Goal: Communication & Community: Answer question/provide support

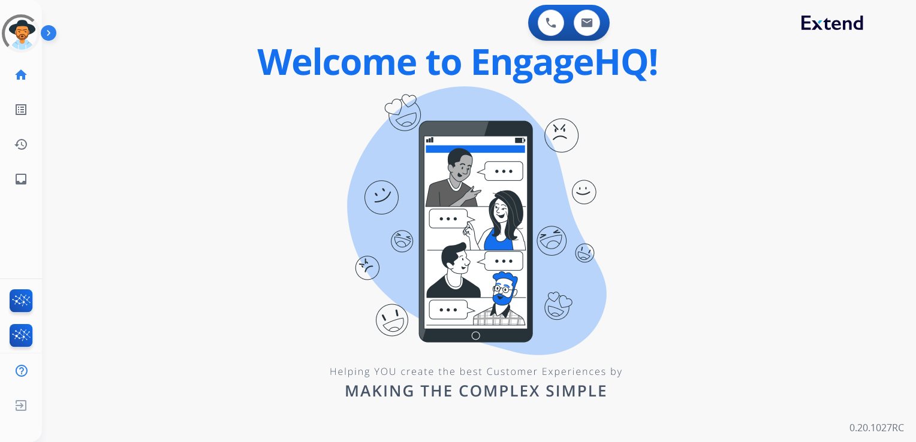
click at [89, 134] on div "0 Voice Interactions 0 Email Interactions swap_horiz Break voice bridge close_f…" at bounding box center [479, 221] width 874 height 442
click at [28, 179] on link "inbox Emails" at bounding box center [21, 179] width 34 height 34
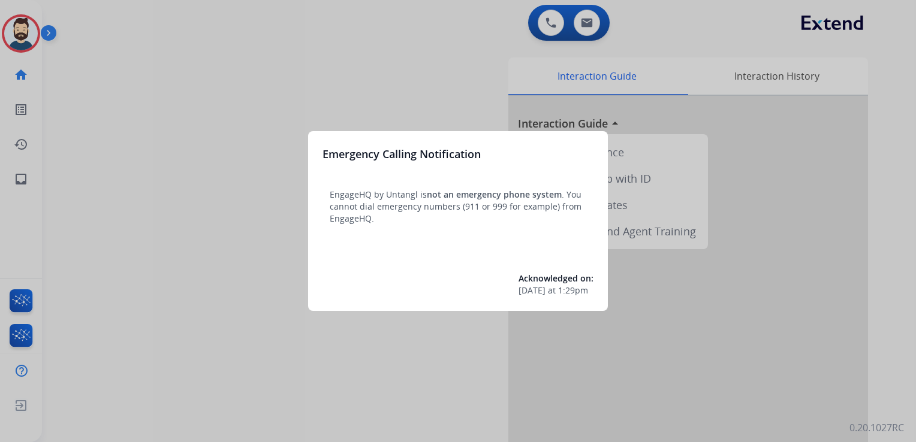
click at [143, 136] on div at bounding box center [458, 221] width 916 height 442
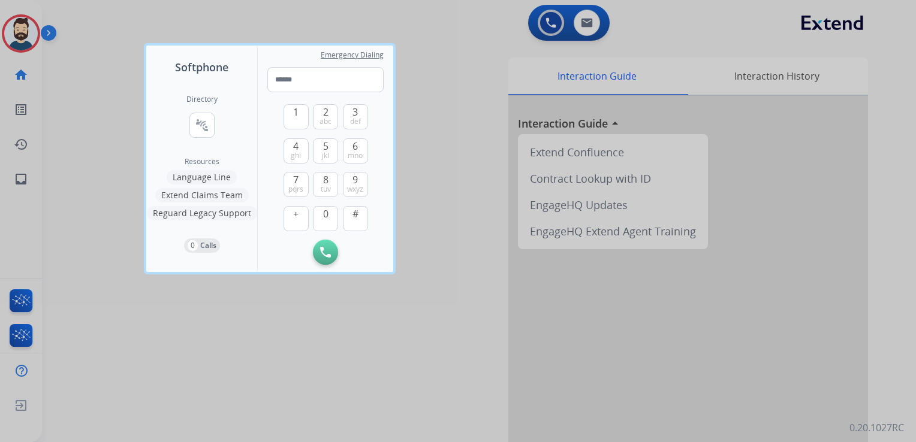
click at [108, 128] on div at bounding box center [458, 221] width 916 height 442
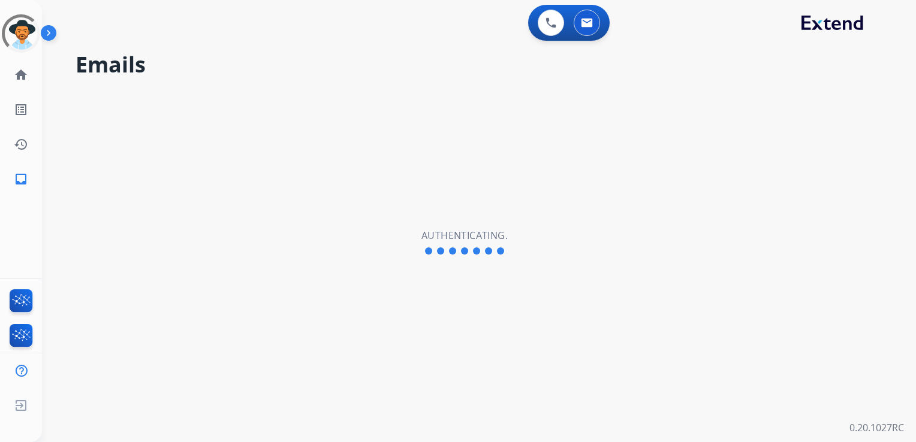
select select "**********"
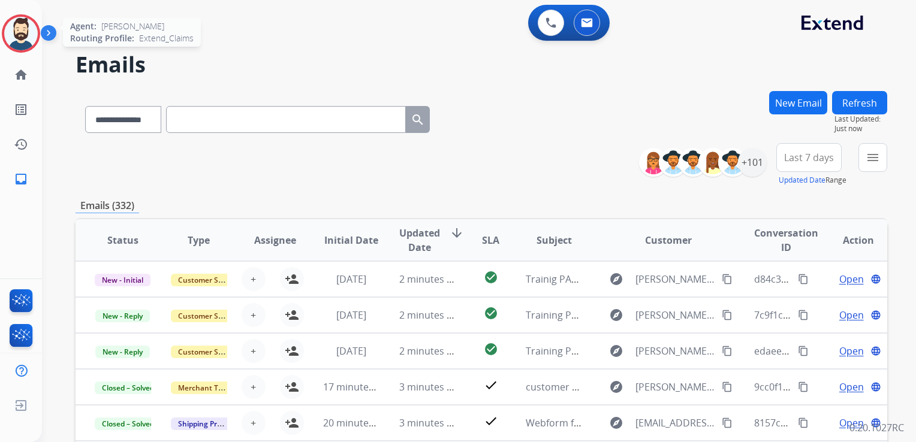
click at [32, 31] on img at bounding box center [21, 34] width 34 height 34
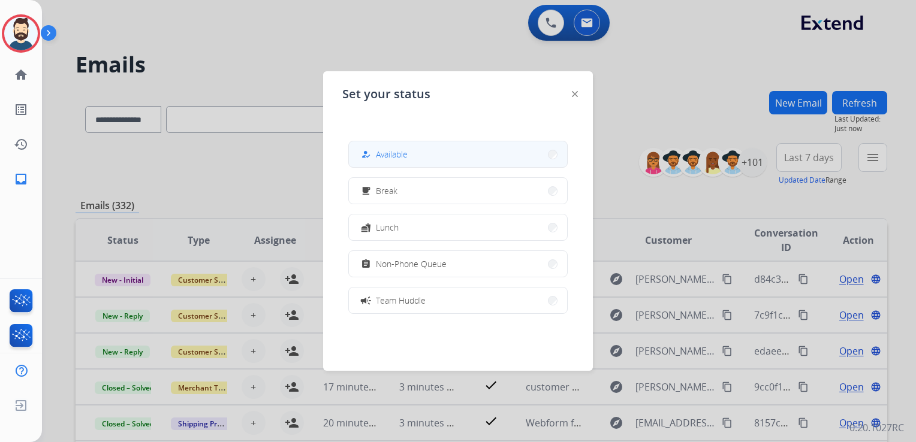
click at [378, 153] on div "how_to_reg Available" at bounding box center [382, 154] width 49 height 14
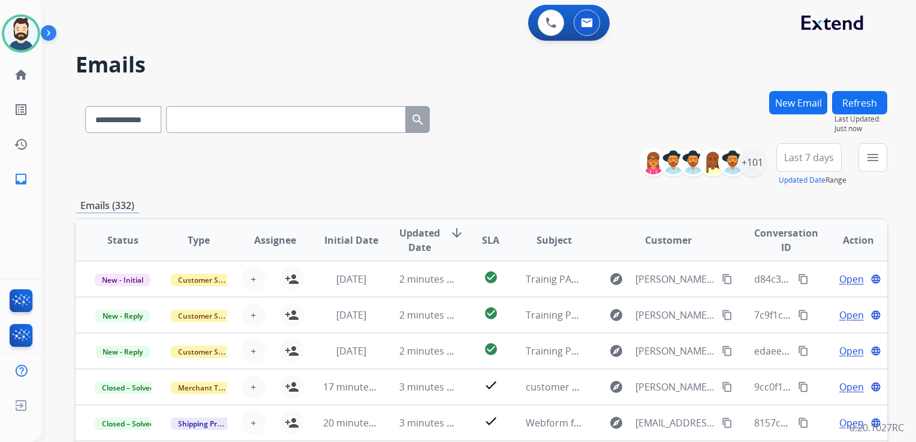
click at [354, 64] on h2 "Emails" at bounding box center [481, 65] width 811 height 24
click at [750, 167] on div "+101" at bounding box center [752, 162] width 29 height 29
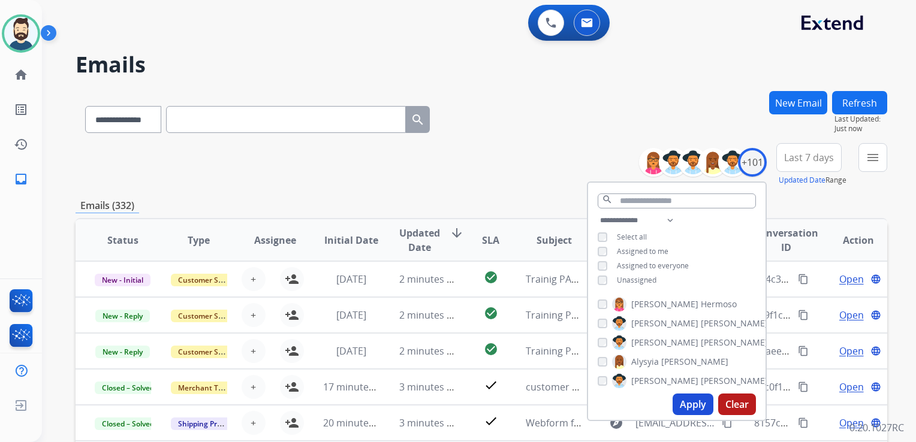
click at [681, 401] on button "Apply" at bounding box center [692, 405] width 41 height 22
click at [818, 155] on span "Last 7 days" at bounding box center [809, 157] width 50 height 5
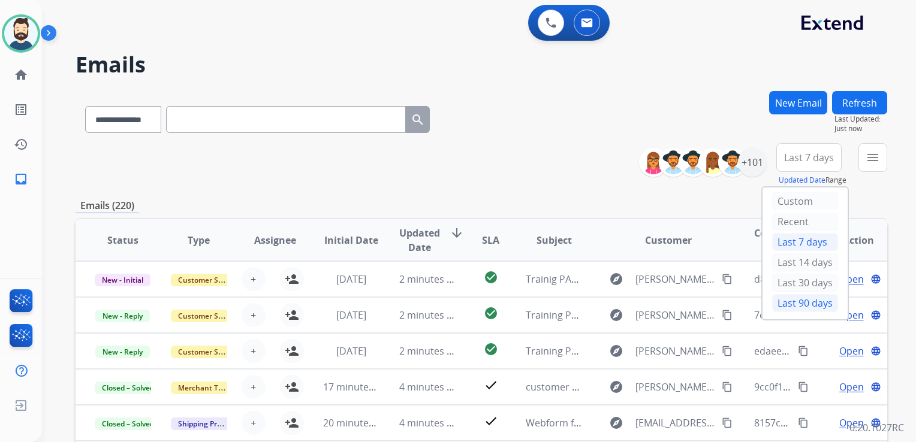
click at [796, 303] on div "Last 90 days" at bounding box center [805, 303] width 66 height 18
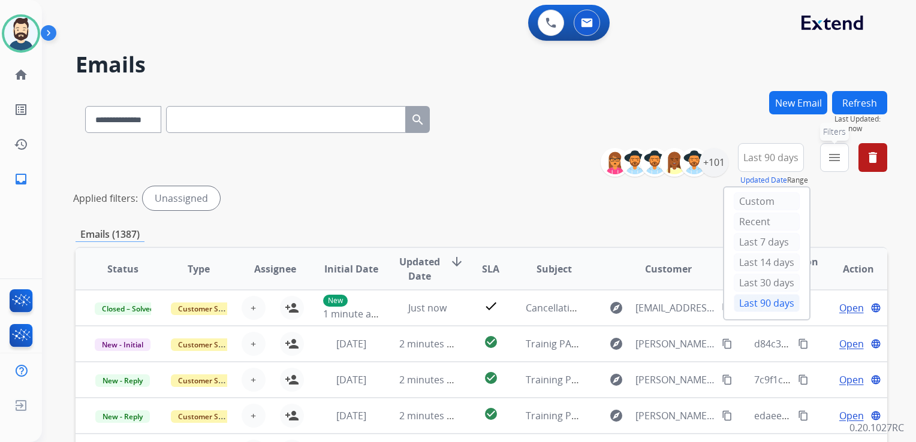
click at [832, 155] on mat-icon "menu" at bounding box center [834, 157] width 14 height 14
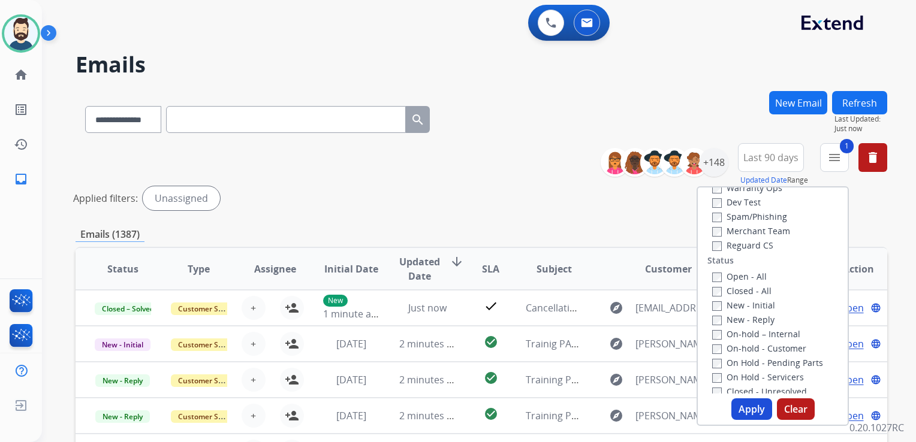
scroll to position [120, 0]
click at [738, 409] on button "Apply" at bounding box center [751, 410] width 41 height 22
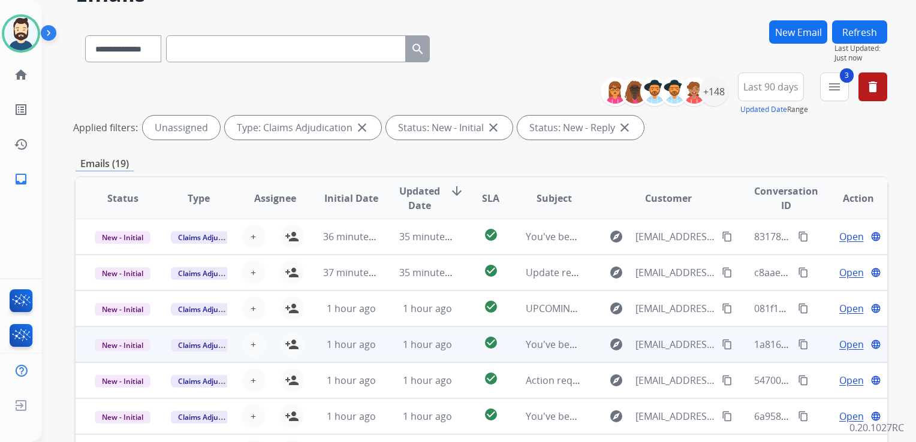
scroll to position [180, 0]
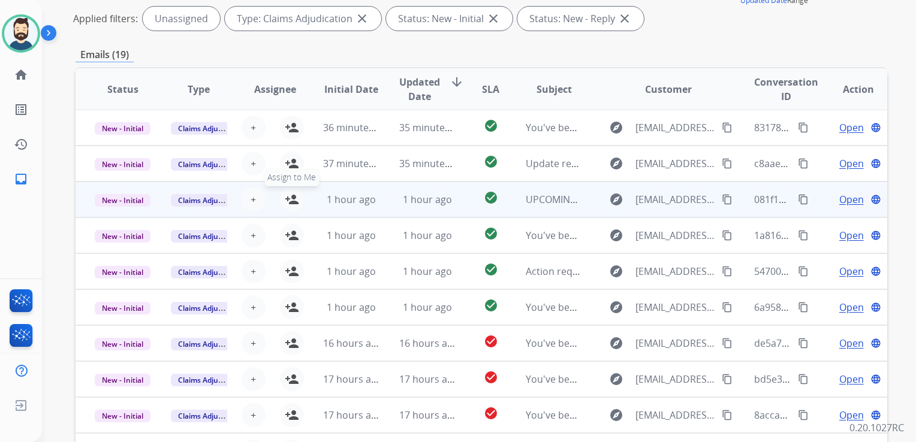
click at [288, 197] on mat-icon "person_add" at bounding box center [292, 199] width 14 height 14
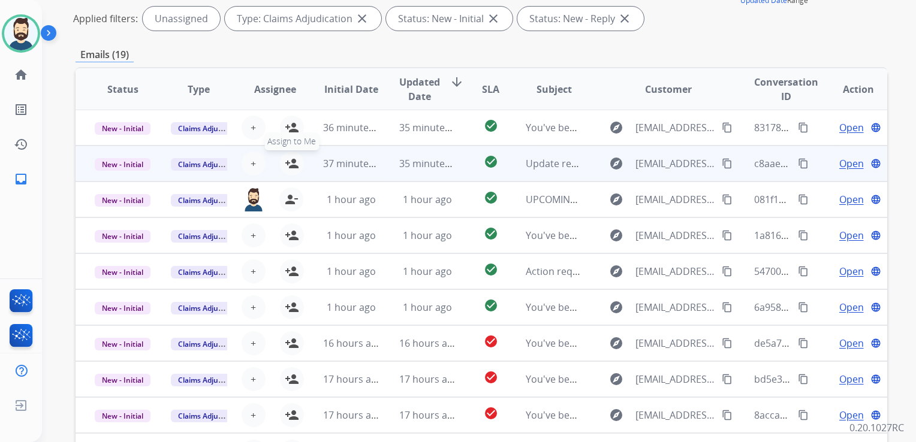
click at [290, 159] on mat-icon "person_add" at bounding box center [292, 163] width 14 height 14
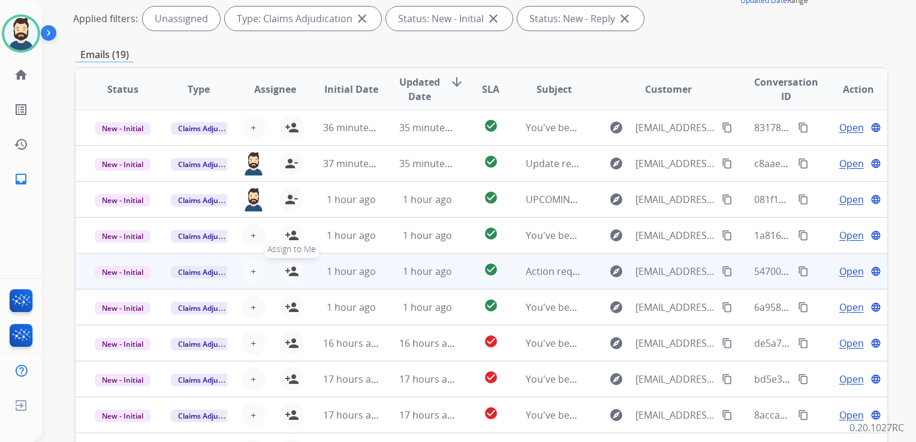
click at [291, 267] on mat-icon "person_add" at bounding box center [292, 271] width 14 height 14
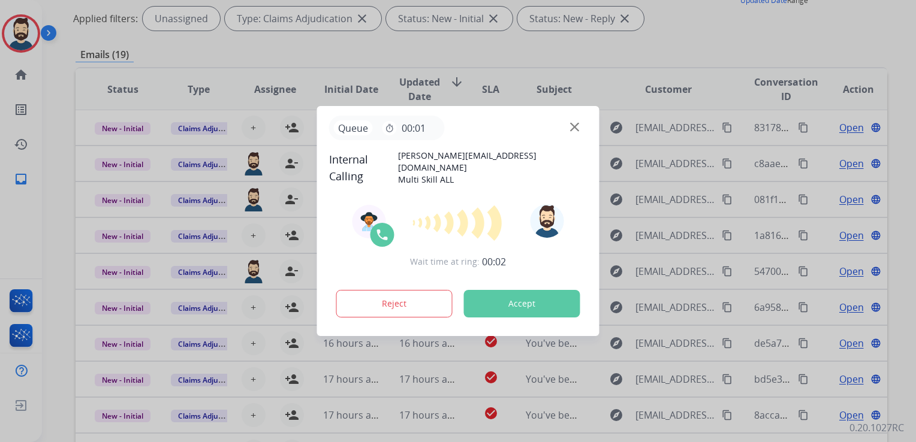
click at [532, 300] on button "Accept" at bounding box center [522, 304] width 116 height 28
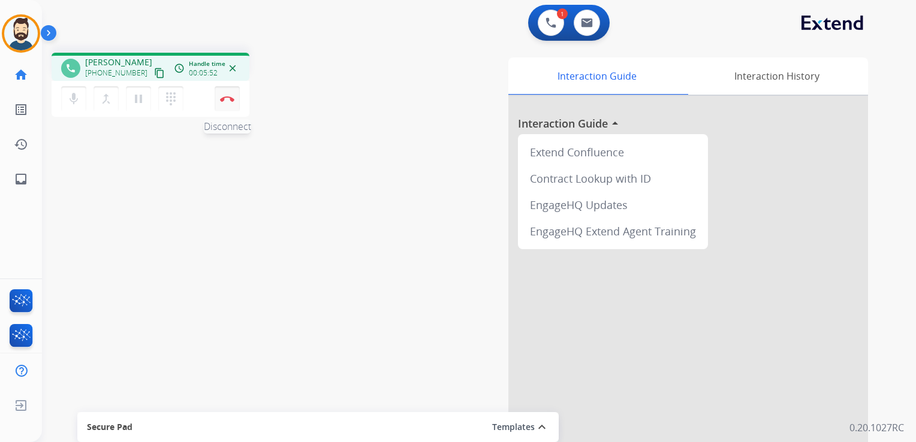
click at [233, 101] on img at bounding box center [227, 99] width 14 height 6
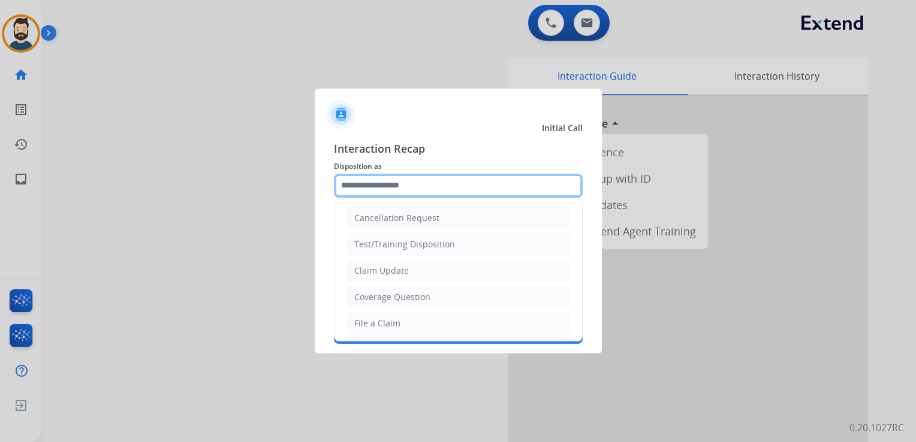
click at [408, 190] on input "text" at bounding box center [458, 186] width 249 height 24
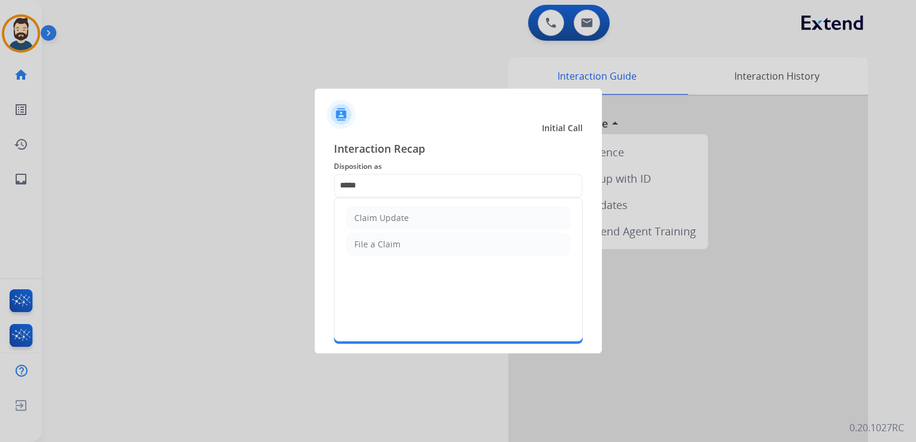
click at [384, 219] on div "Claim Update" at bounding box center [381, 218] width 55 height 12
type input "**********"
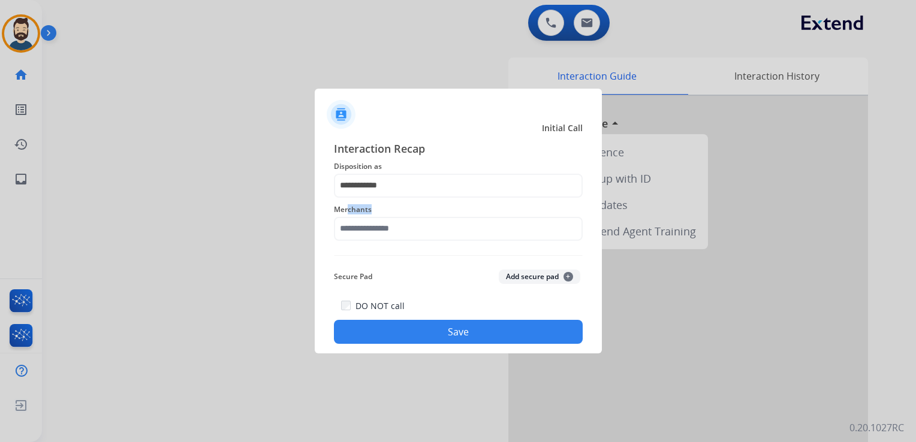
drag, startPoint x: 354, startPoint y: 210, endPoint x: 375, endPoint y: 215, distance: 20.9
click at [375, 215] on span "Merchants" at bounding box center [458, 210] width 249 height 14
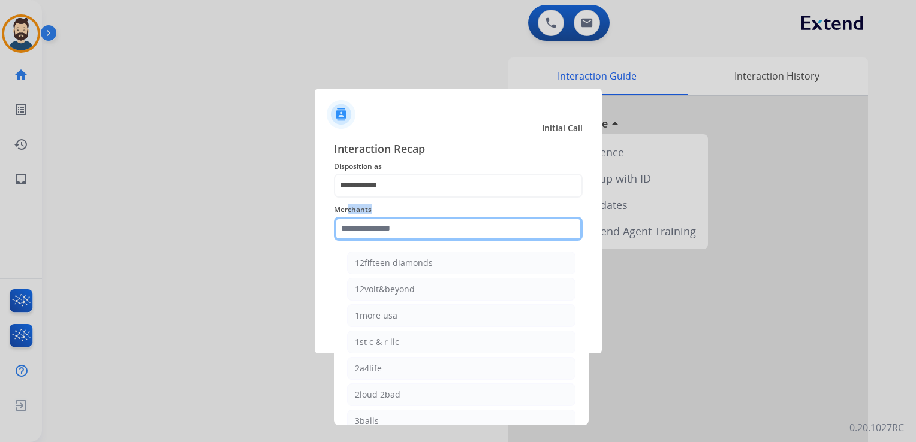
drag, startPoint x: 375, startPoint y: 215, endPoint x: 376, endPoint y: 228, distance: 13.8
click at [376, 228] on input "text" at bounding box center [458, 229] width 249 height 24
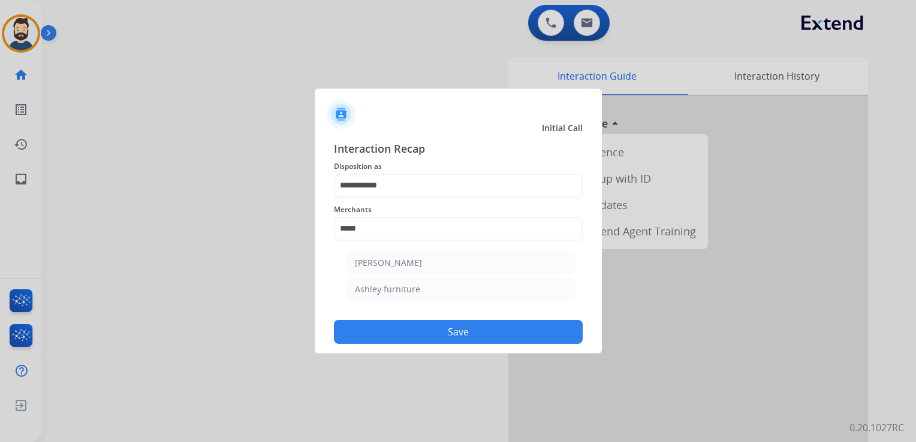
drag, startPoint x: 418, startPoint y: 291, endPoint x: 440, endPoint y: 330, distance: 44.0
click at [417, 294] on li "Ashley furniture" at bounding box center [461, 289] width 228 height 23
type input "**********"
click at [441, 331] on button "Save" at bounding box center [458, 332] width 249 height 24
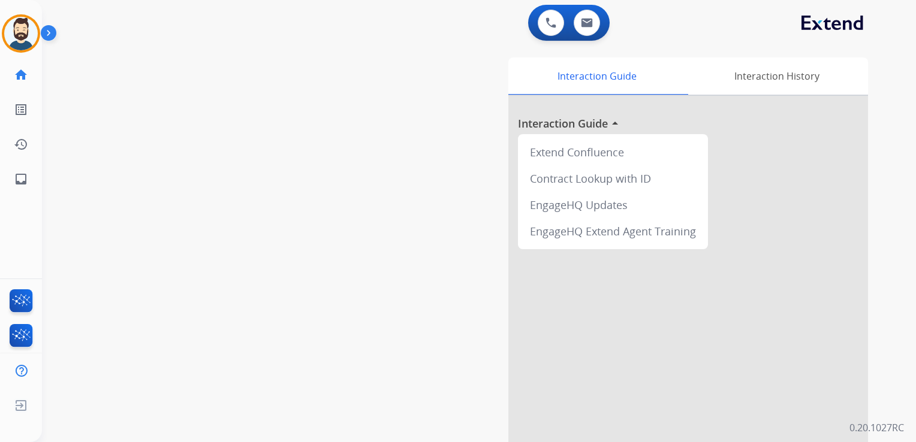
drag, startPoint x: 266, startPoint y: 135, endPoint x: 80, endPoint y: 150, distance: 187.0
click at [250, 136] on div "swap_horiz Break voice bridge close_fullscreen Connect 3-Way Call merge_type Se…" at bounding box center [464, 293] width 845 height 500
click at [17, 179] on mat-icon "inbox" at bounding box center [21, 179] width 14 height 14
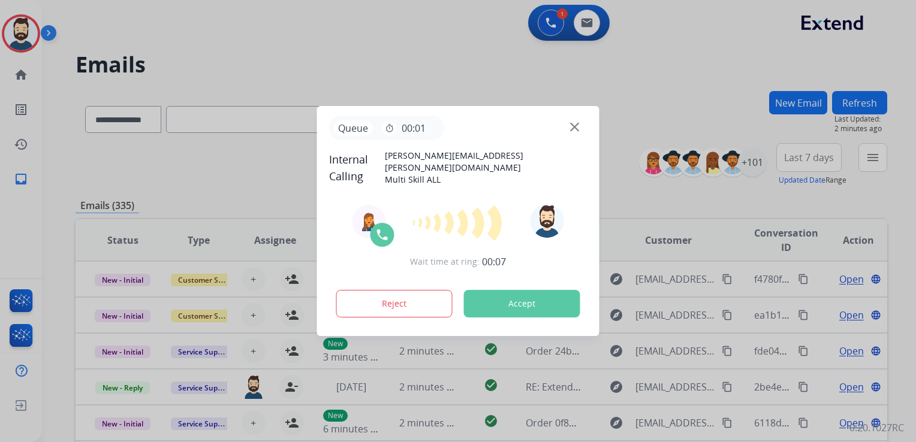
click at [520, 306] on button "Accept" at bounding box center [522, 304] width 116 height 28
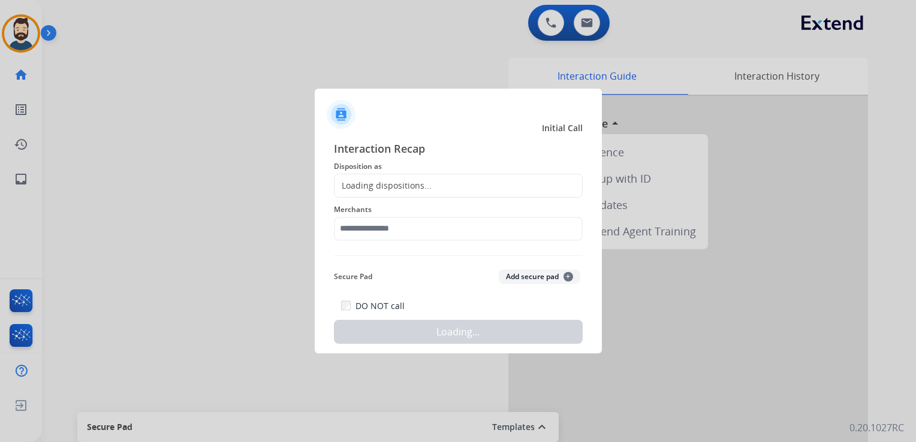
click at [233, 103] on div at bounding box center [458, 221] width 916 height 442
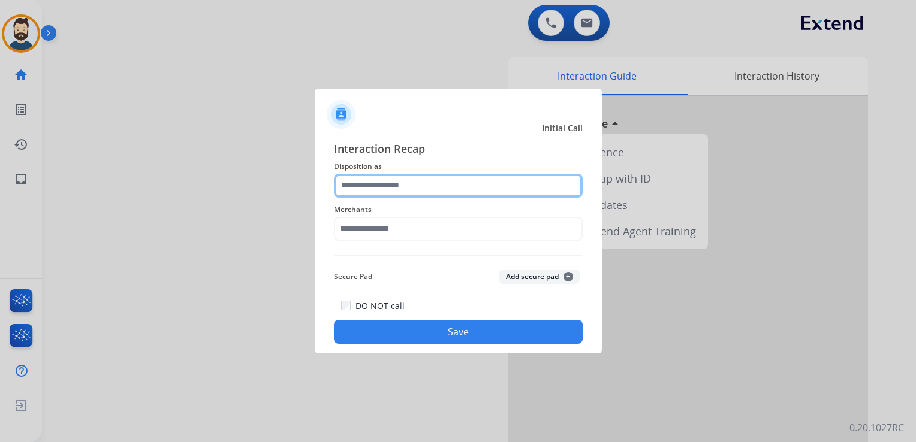
click at [431, 185] on input "text" at bounding box center [458, 186] width 249 height 24
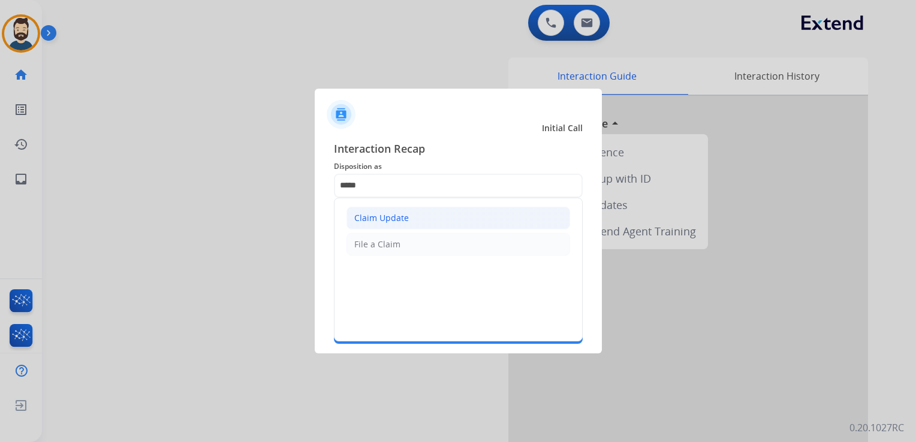
drag, startPoint x: 409, startPoint y: 215, endPoint x: 405, endPoint y: 224, distance: 10.5
click at [409, 216] on li "Claim Update" at bounding box center [458, 218] width 224 height 23
type input "**********"
click at [405, 224] on input "text" at bounding box center [458, 229] width 249 height 24
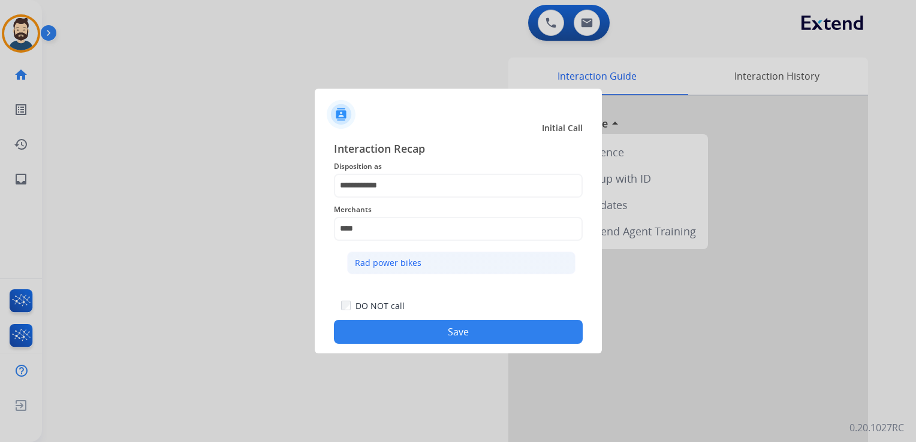
click at [391, 258] on div "Rad power bikes" at bounding box center [388, 263] width 67 height 12
type input "**********"
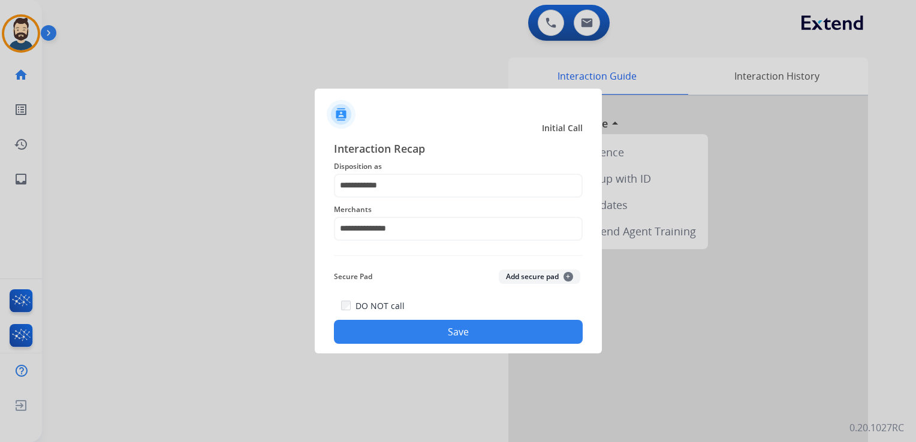
click at [395, 272] on div "Secure Pad Add secure pad +" at bounding box center [458, 277] width 249 height 24
drag, startPoint x: 413, startPoint y: 337, endPoint x: 418, endPoint y: 330, distance: 8.2
click at [415, 337] on button "Save" at bounding box center [458, 332] width 249 height 24
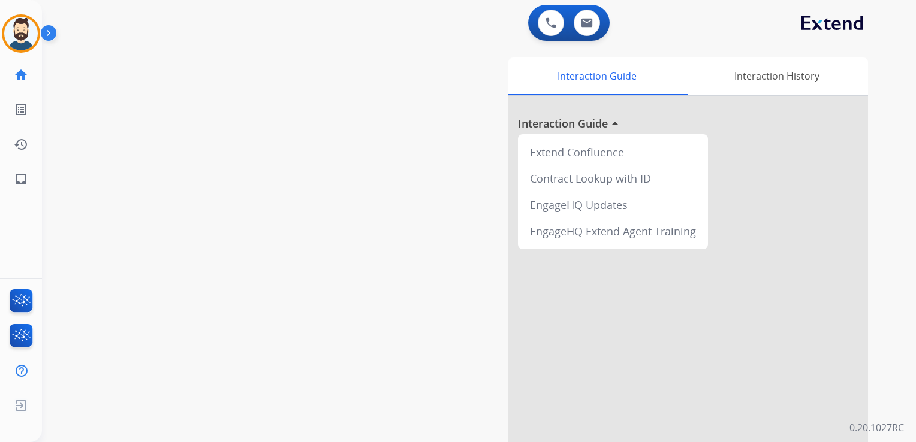
click at [290, 205] on div "swap_horiz Break voice bridge close_fullscreen Connect 3-Way Call merge_type Se…" at bounding box center [464, 293] width 845 height 500
click at [21, 174] on mat-icon "inbox" at bounding box center [21, 179] width 14 height 14
select select "**********"
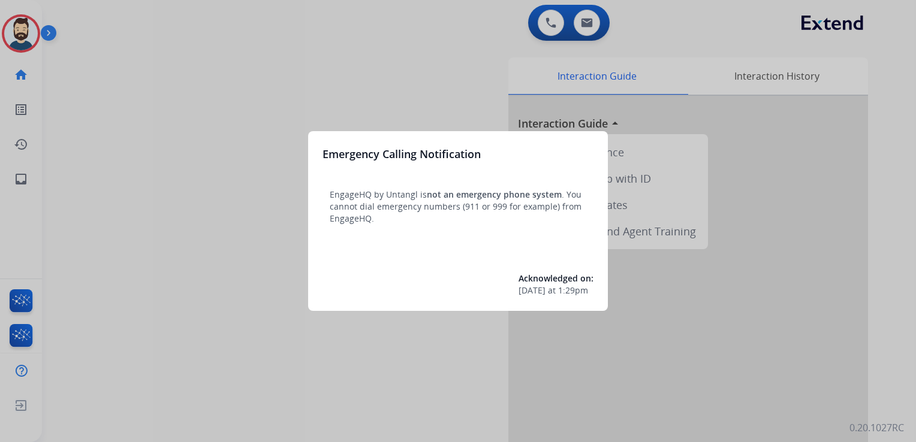
click at [17, 35] on div at bounding box center [458, 221] width 916 height 442
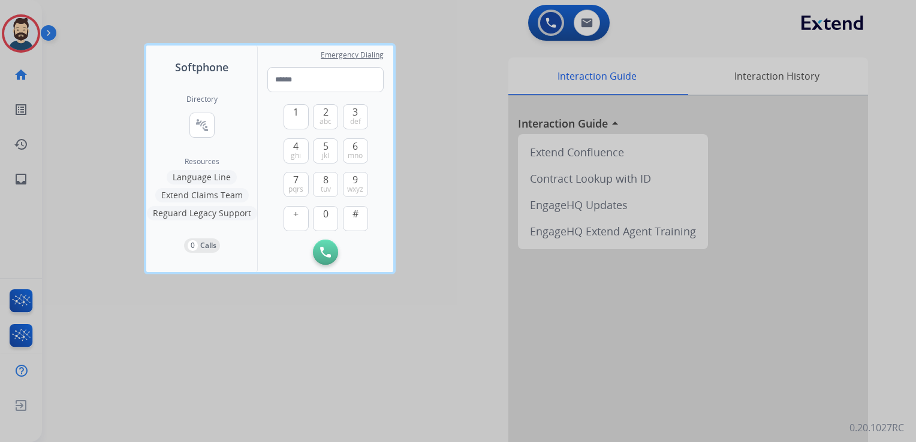
click at [17, 32] on div at bounding box center [458, 221] width 916 height 442
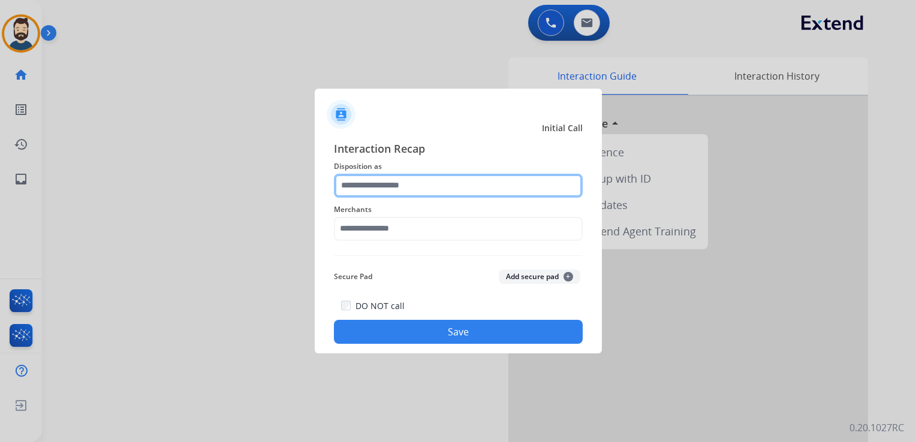
click at [376, 177] on input "text" at bounding box center [458, 186] width 249 height 24
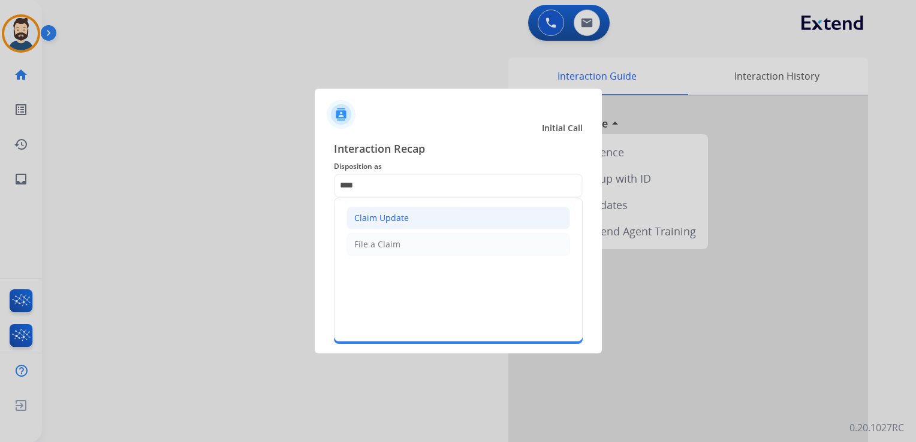
click at [377, 219] on div "Claim Update" at bounding box center [381, 218] width 55 height 12
type input "**********"
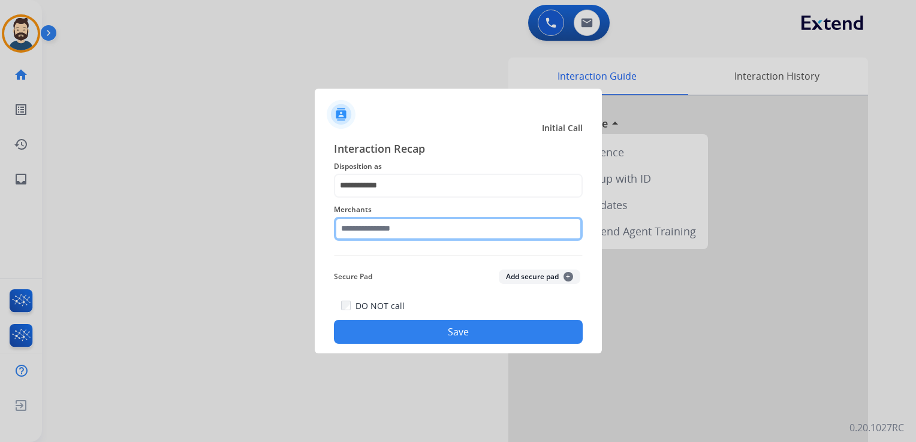
click at [378, 234] on input "text" at bounding box center [458, 229] width 249 height 24
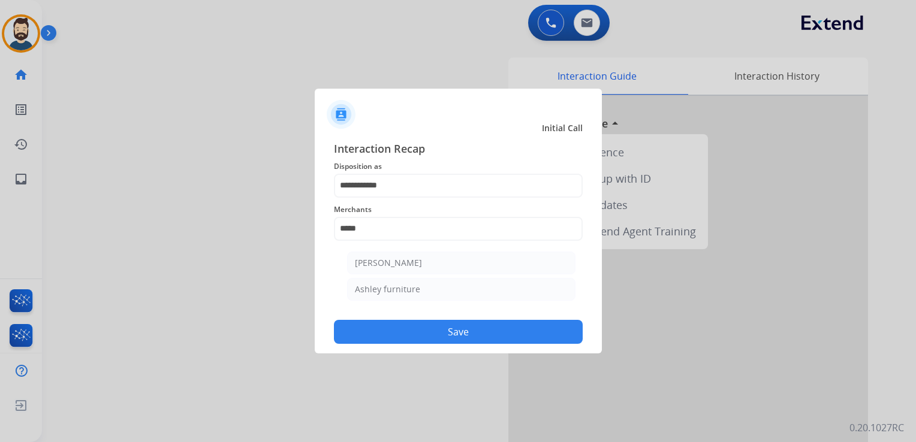
click at [412, 289] on div "Ashley furniture" at bounding box center [387, 289] width 65 height 12
type input "**********"
drag, startPoint x: 449, startPoint y: 345, endPoint x: 459, endPoint y: 330, distance: 18.6
click at [449, 345] on div "**********" at bounding box center [458, 243] width 287 height 224
click at [459, 330] on button "Save" at bounding box center [458, 332] width 249 height 24
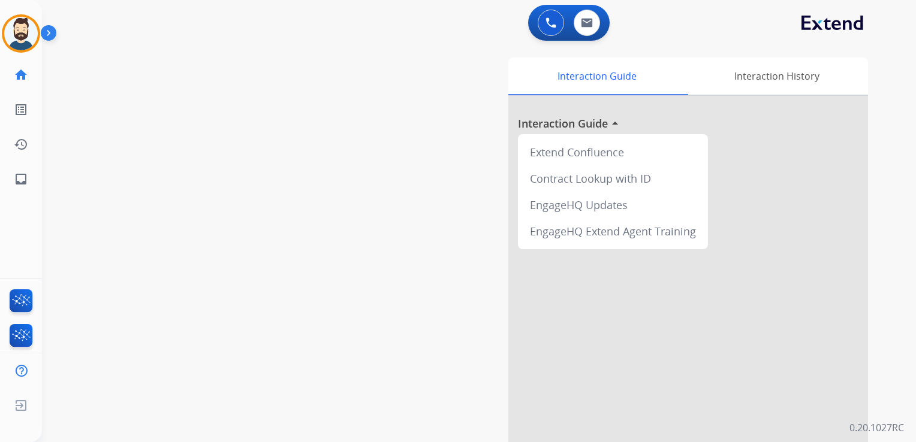
drag, startPoint x: 194, startPoint y: 123, endPoint x: 151, endPoint y: 111, distance: 44.6
click at [191, 123] on div "swap_horiz Break voice bridge close_fullscreen Connect 3-Way Call merge_type Se…" at bounding box center [464, 293] width 845 height 500
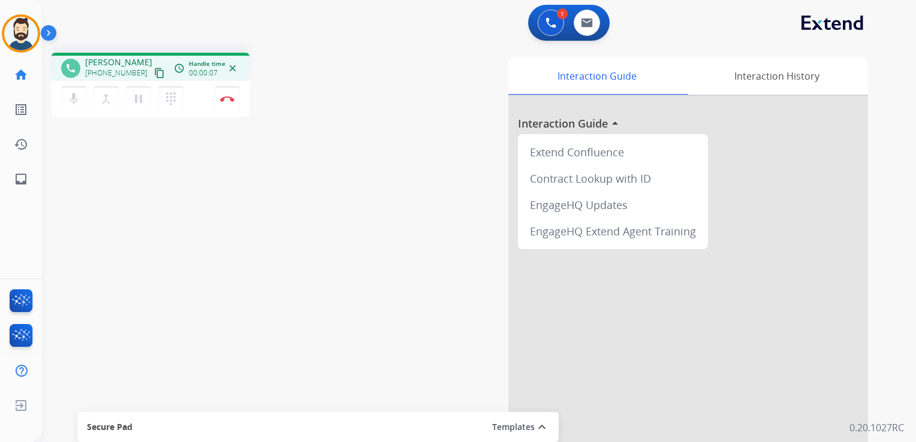
click at [126, 207] on div "phone Patricia +18772487707 content_copy access_time Call metrics Queue 00:14 H…" at bounding box center [464, 293] width 845 height 500
click at [25, 186] on mat-icon "inbox" at bounding box center [21, 179] width 14 height 14
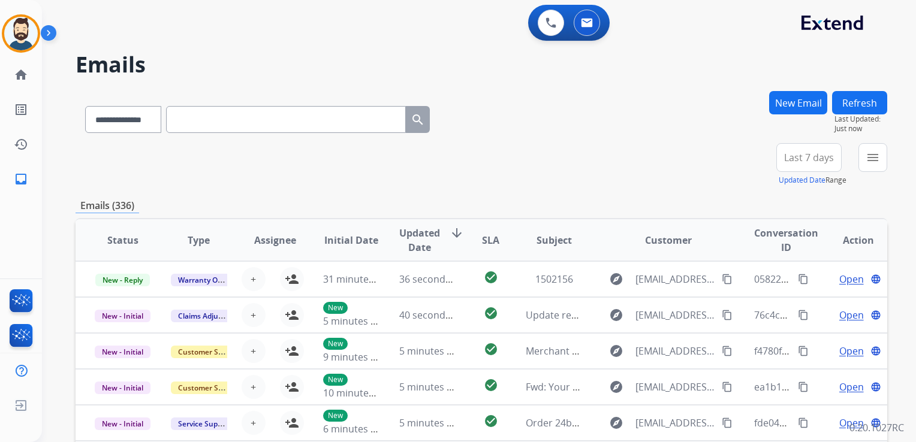
click at [218, 123] on input "text" at bounding box center [286, 119] width 240 height 27
paste input "**********"
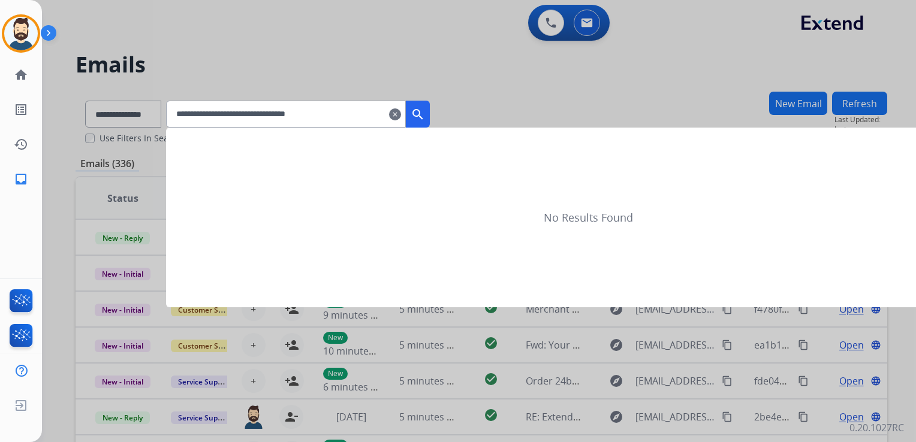
type input "**********"
click at [425, 113] on mat-icon "search" at bounding box center [417, 114] width 14 height 14
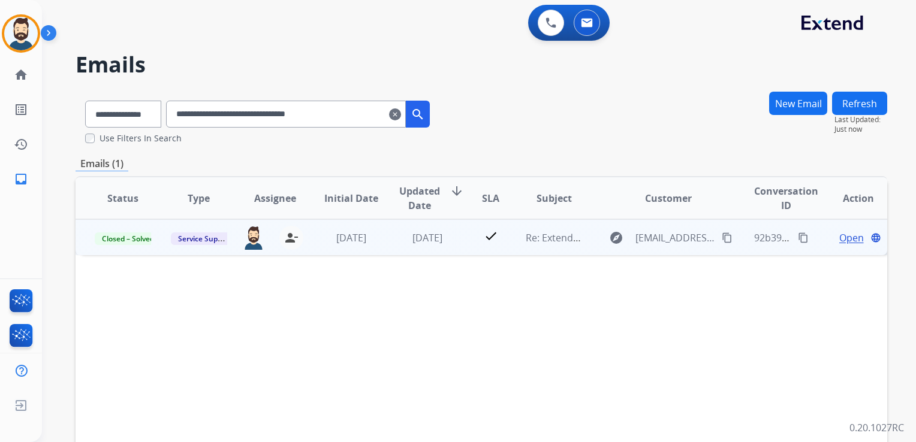
click at [406, 252] on td "1 week ago" at bounding box center [418, 237] width 76 height 36
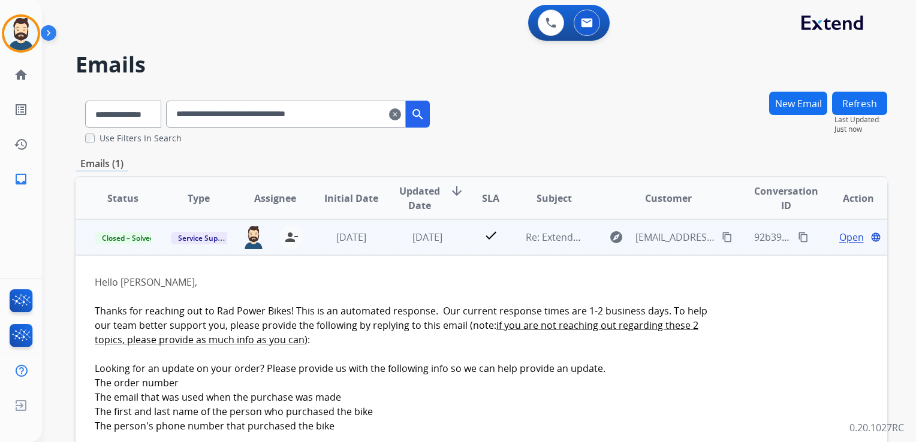
click at [839, 237] on span "Open" at bounding box center [851, 237] width 25 height 14
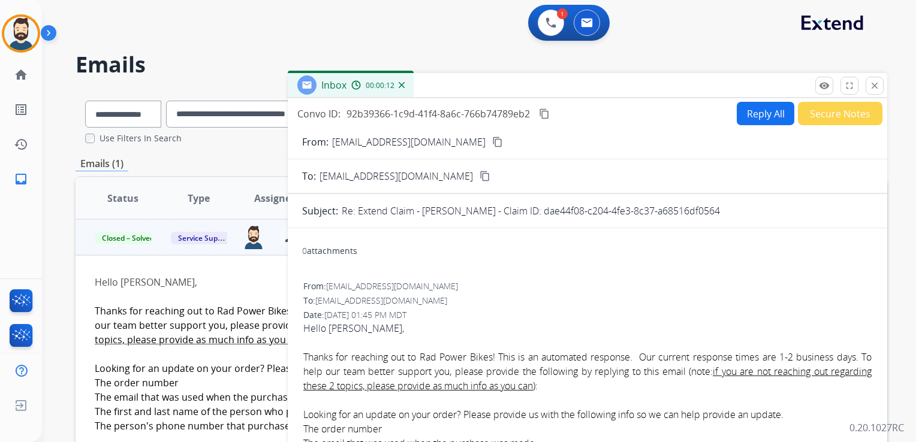
click at [759, 113] on button "Reply All" at bounding box center [765, 113] width 58 height 23
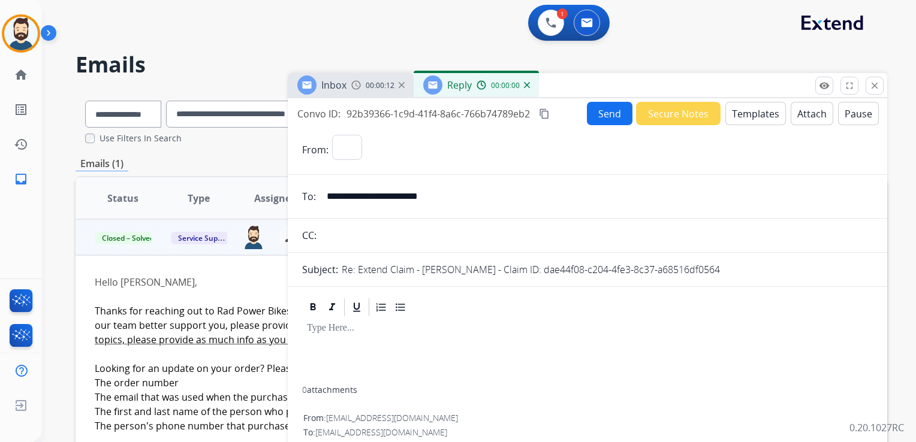
select select "**********"
click at [753, 116] on button "Templates" at bounding box center [755, 113] width 61 height 23
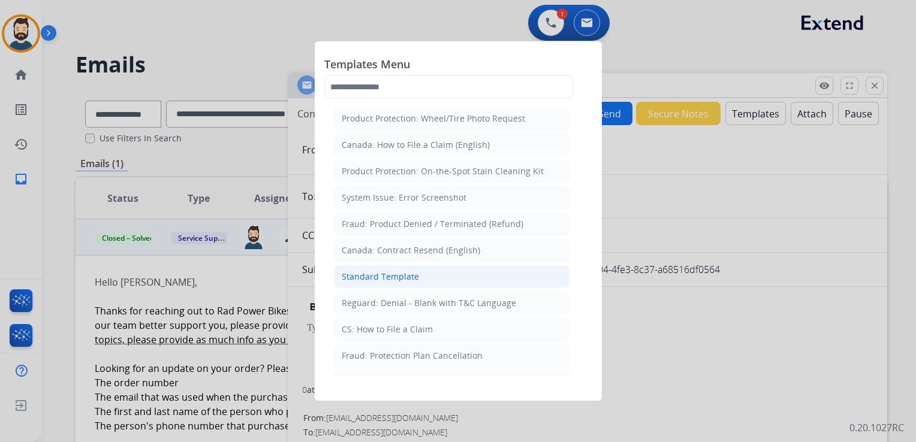
click at [401, 276] on div "Standard Template" at bounding box center [380, 277] width 77 height 12
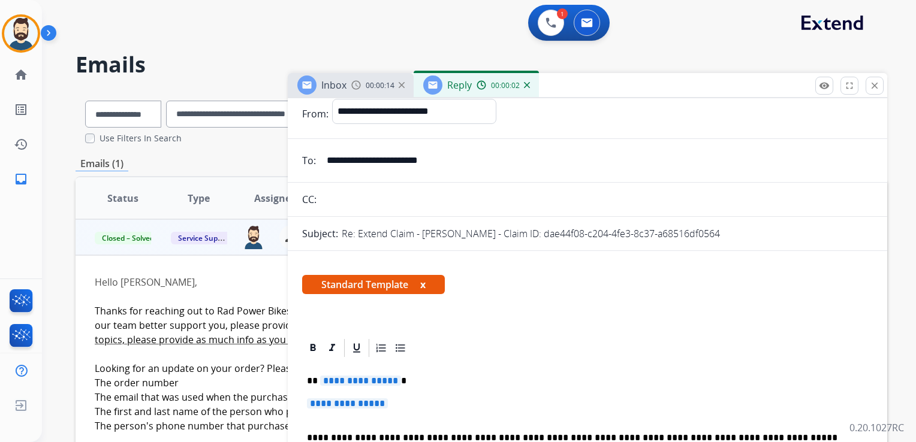
scroll to position [120, 0]
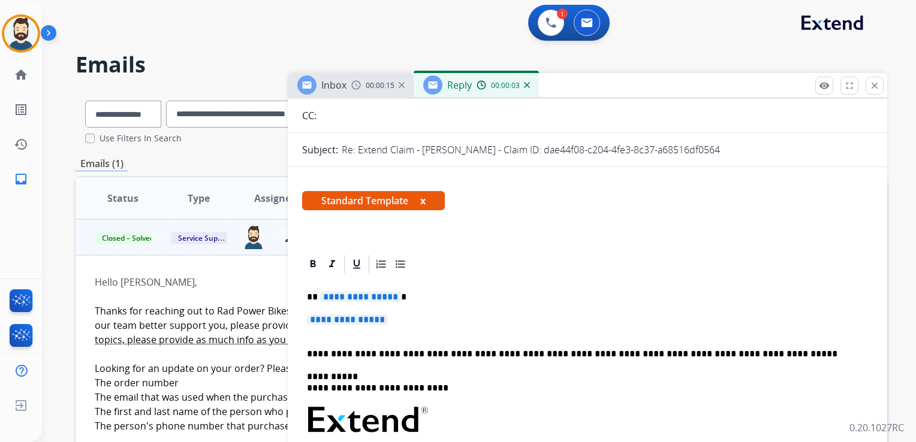
click at [409, 296] on p "**********" at bounding box center [582, 297] width 551 height 11
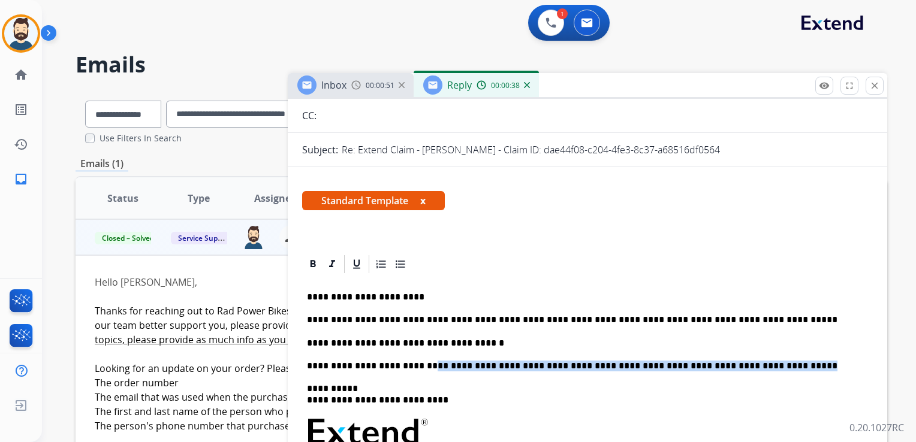
drag, startPoint x: 415, startPoint y: 368, endPoint x: 745, endPoint y: 363, distance: 329.6
click at [745, 363] on p "**********" at bounding box center [582, 366] width 551 height 11
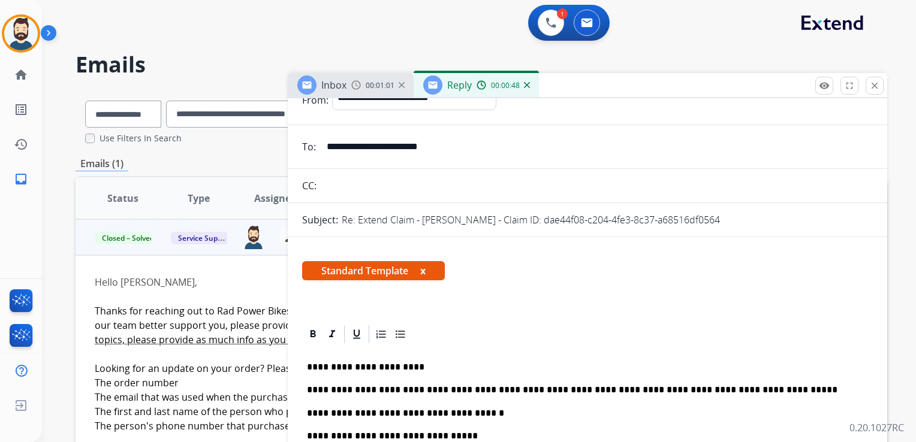
scroll to position [0, 0]
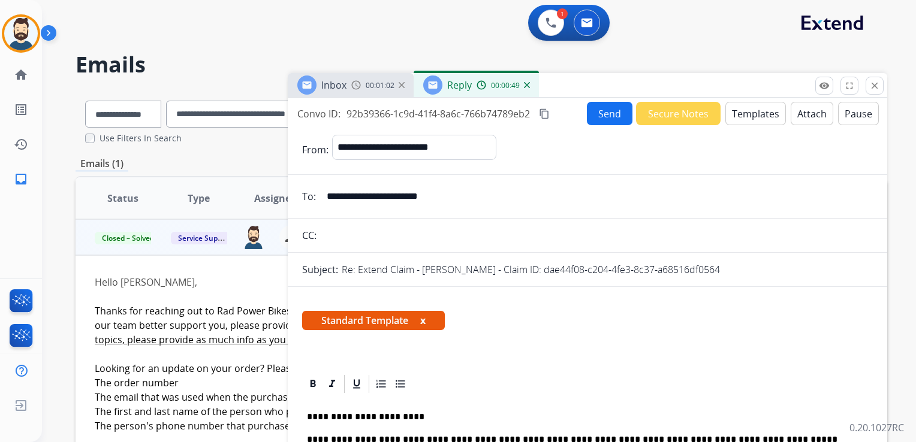
click at [601, 117] on button "Send" at bounding box center [610, 113] width 46 height 23
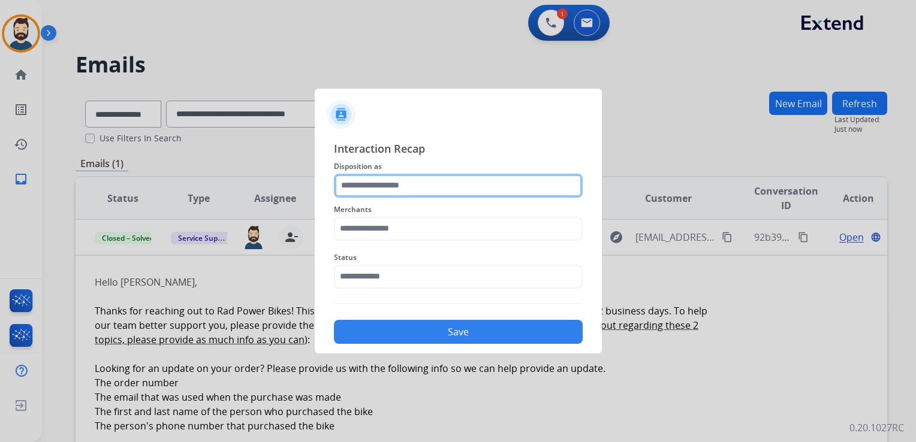
click at [394, 191] on input "text" at bounding box center [458, 186] width 249 height 24
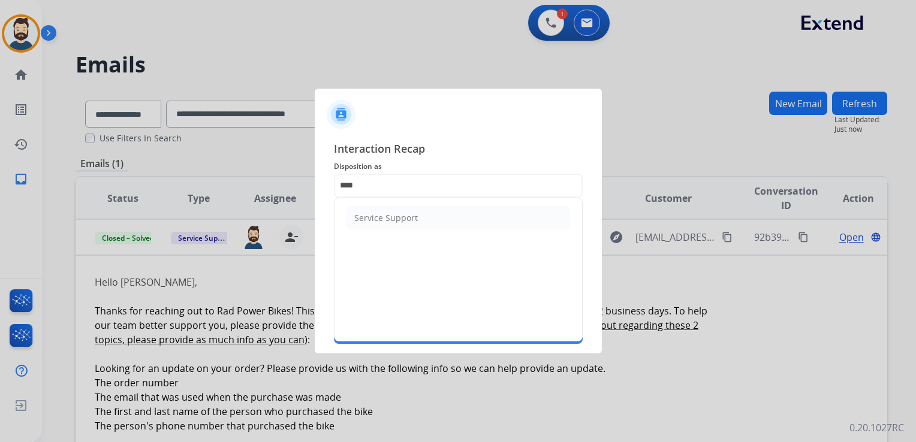
click at [374, 219] on div "Service Support" at bounding box center [386, 218] width 64 height 12
type input "**********"
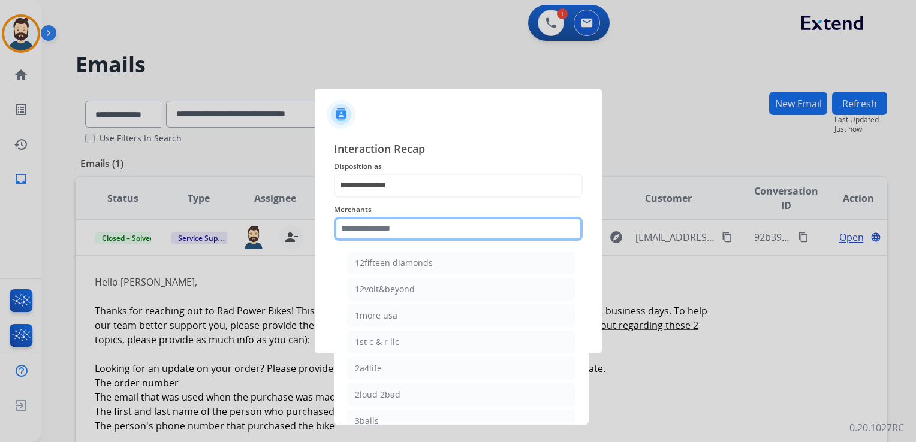
click at [374, 222] on input "text" at bounding box center [458, 229] width 249 height 24
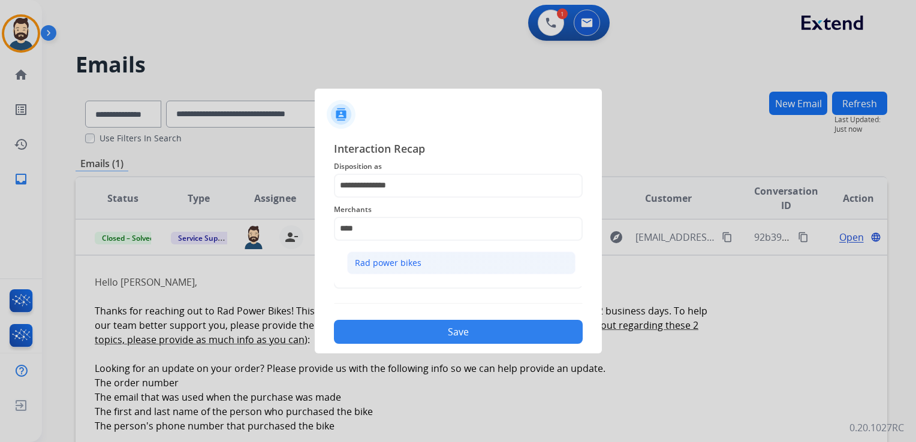
click at [382, 267] on div "Rad power bikes" at bounding box center [388, 263] width 67 height 12
type input "**********"
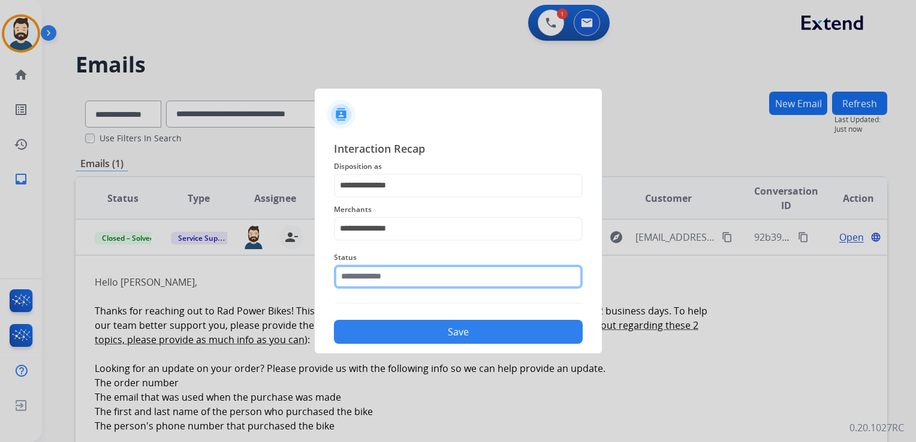
click at [377, 281] on input "text" at bounding box center [458, 277] width 249 height 24
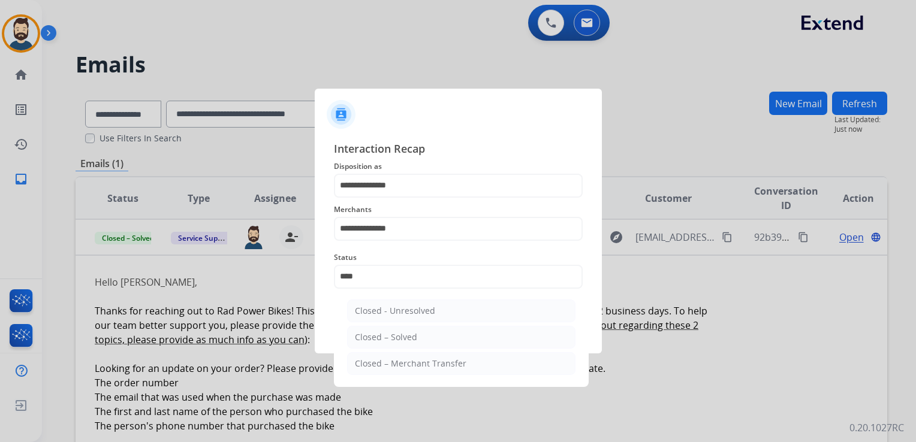
click at [412, 336] on div "Closed – Solved" at bounding box center [386, 337] width 62 height 12
type input "**********"
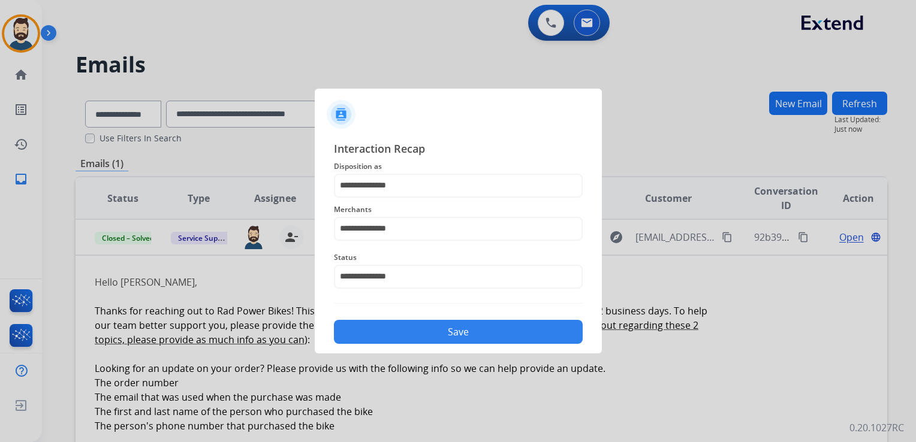
drag, startPoint x: 449, startPoint y: 330, endPoint x: 478, endPoint y: 288, distance: 51.4
click at [449, 331] on button "Save" at bounding box center [458, 332] width 249 height 24
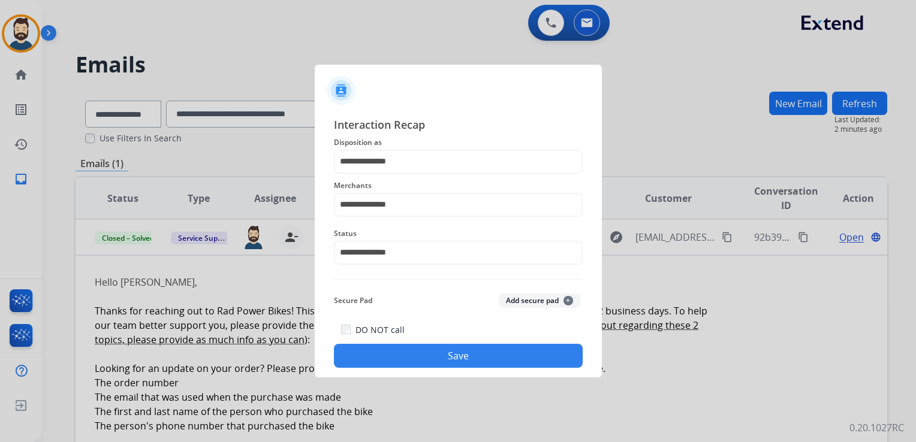
click at [461, 361] on button "Save" at bounding box center [458, 356] width 249 height 24
